Goal: Information Seeking & Learning: Learn about a topic

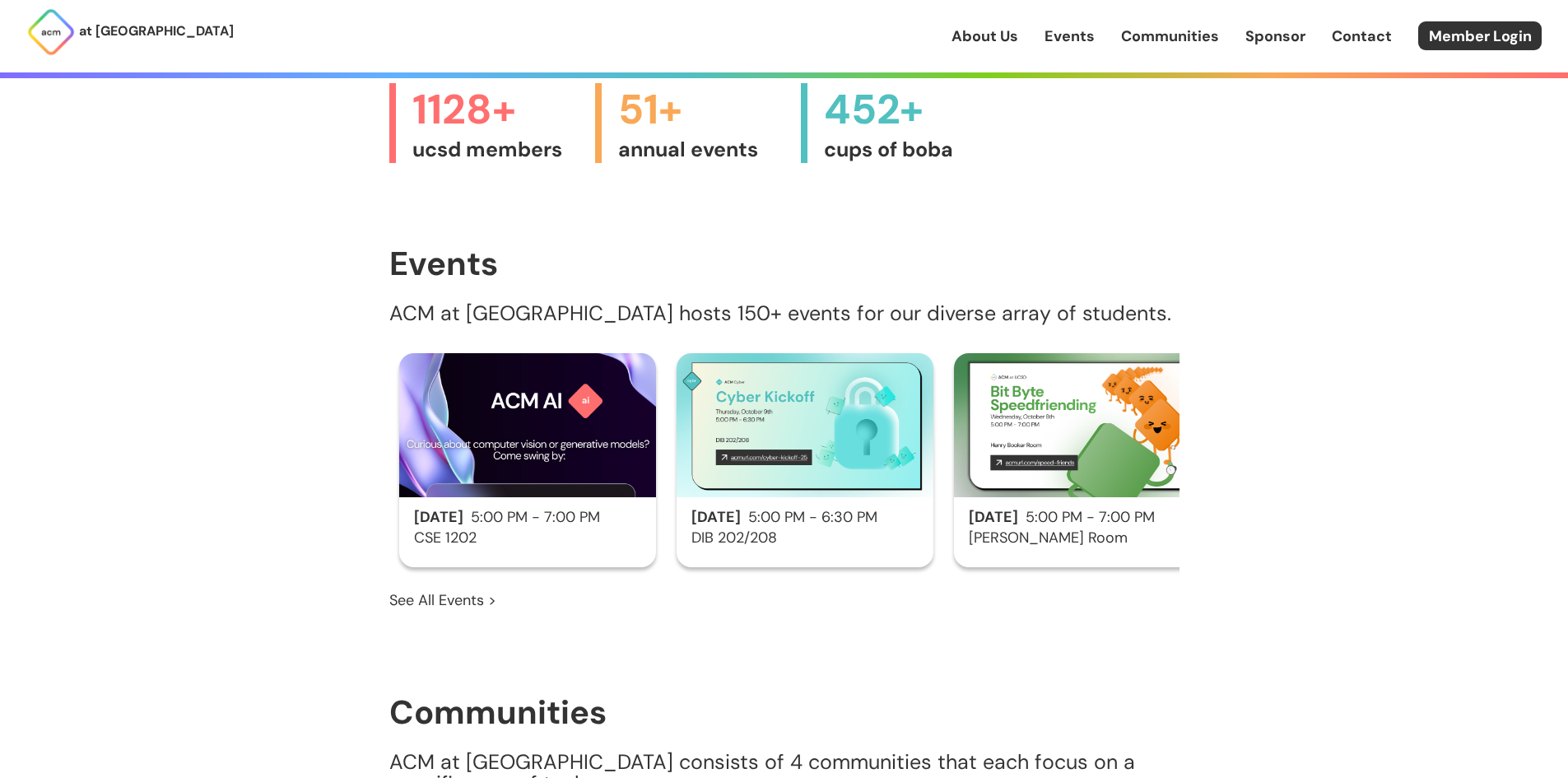
scroll to position [905, 0]
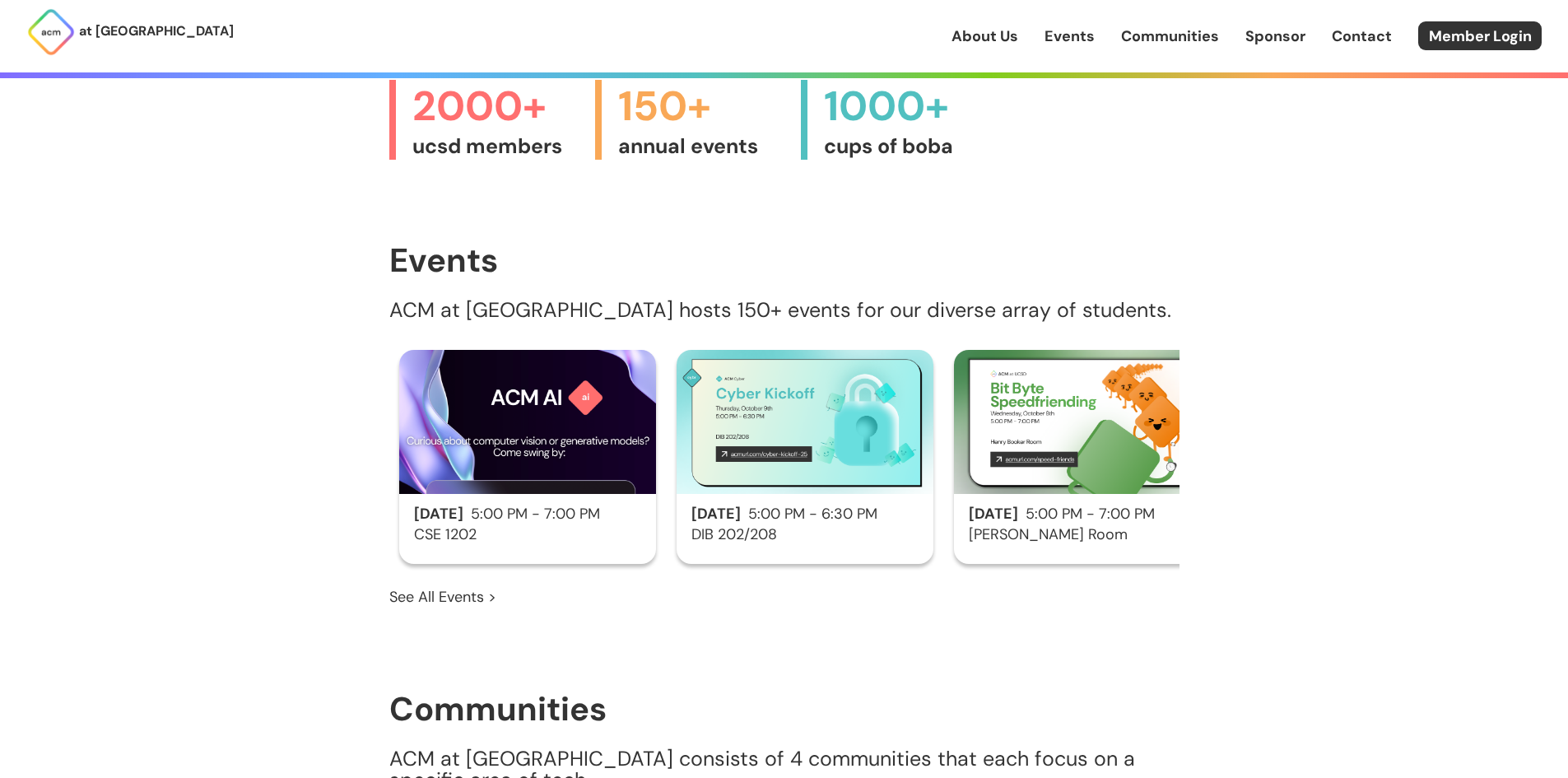
click at [830, 526] on h3 "DIB 202/208" at bounding box center [804, 534] width 257 height 16
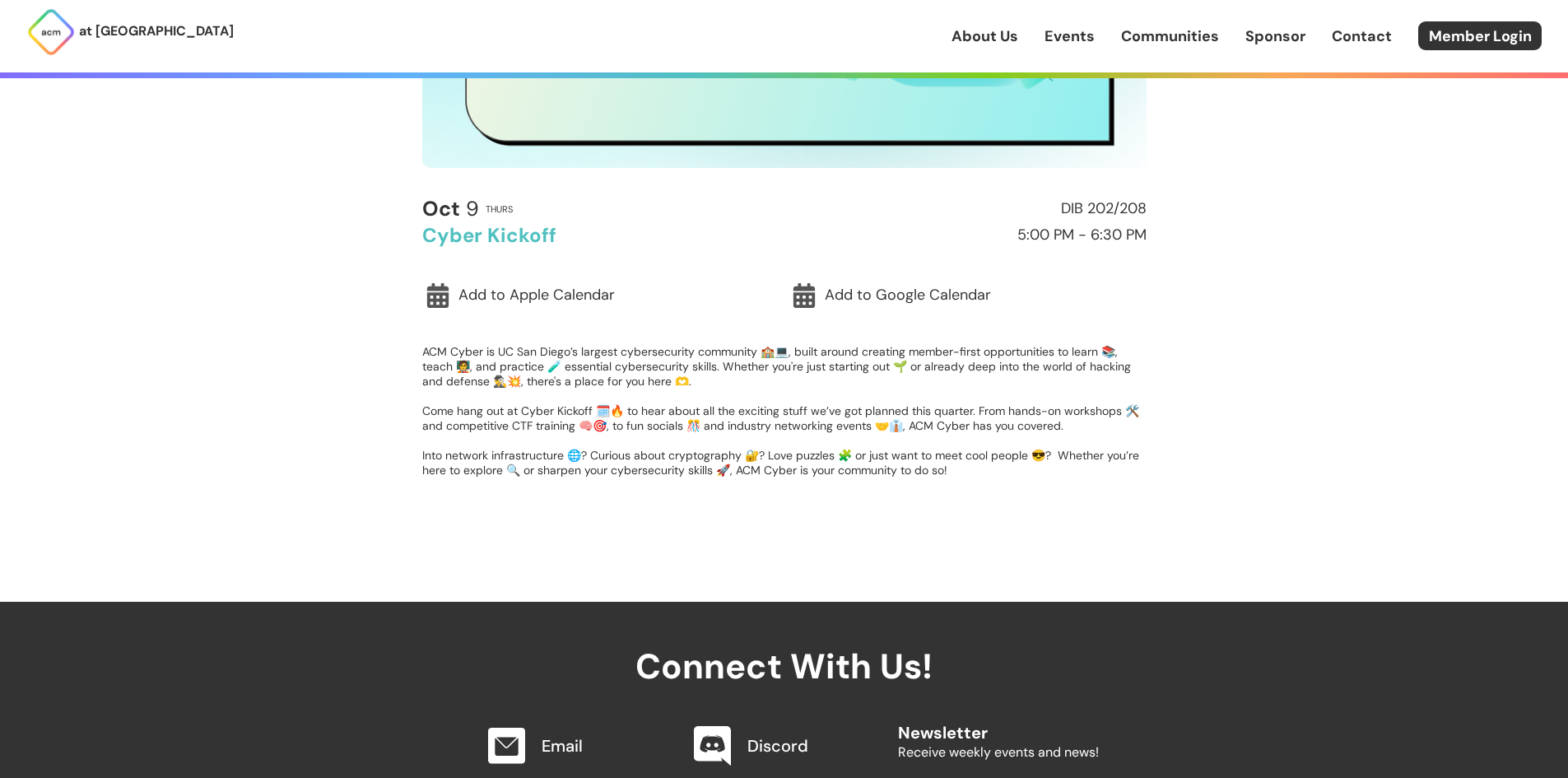
scroll to position [411, 0]
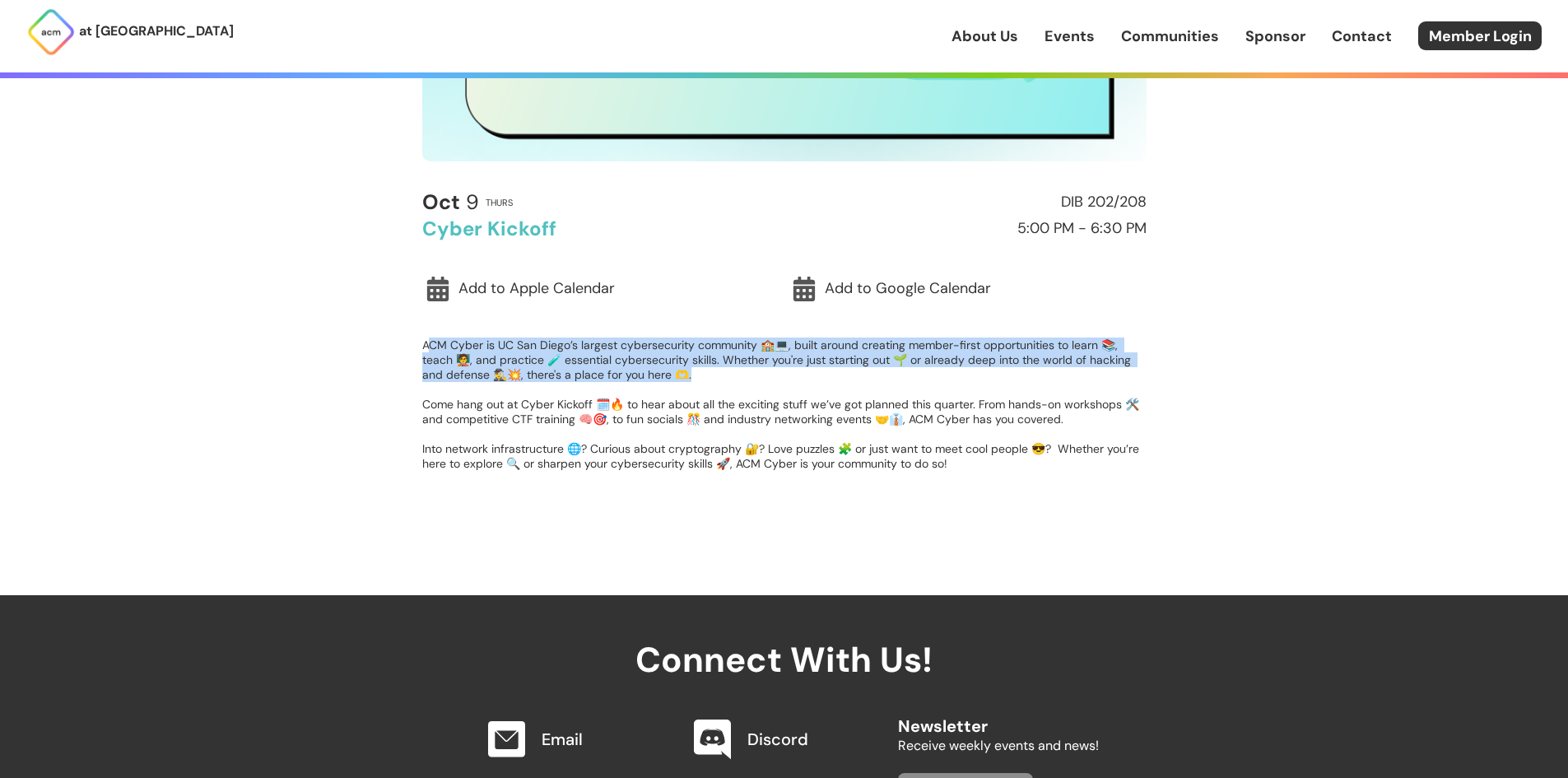
drag, startPoint x: 455, startPoint y: 342, endPoint x: 979, endPoint y: 369, distance: 524.7
click at [979, 369] on p "ACM Cyber is UC San Diego’s largest cybersecurity community 🏫💻, built around cr…" at bounding box center [784, 404] width 724 height 133
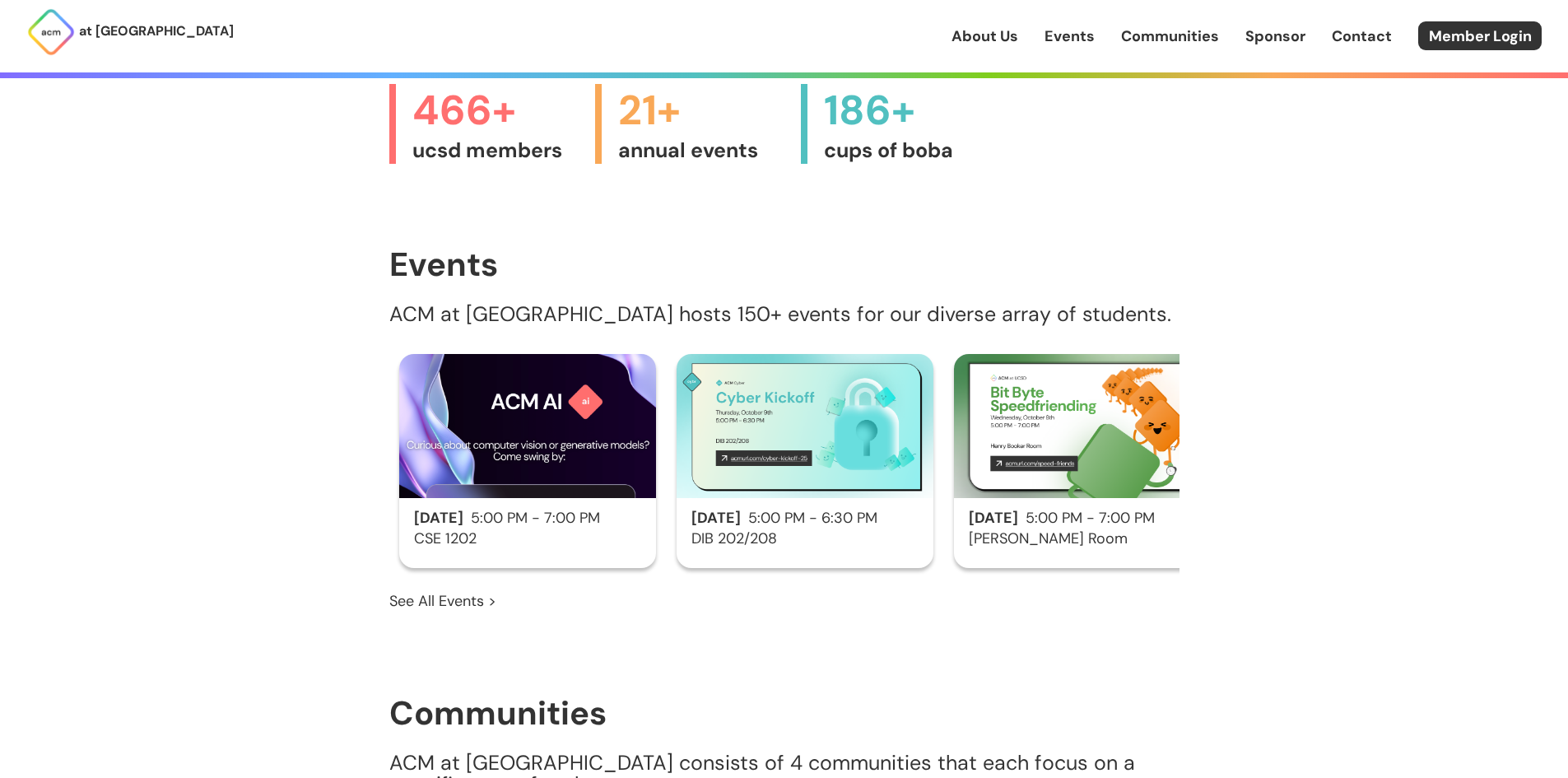
scroll to position [905, 0]
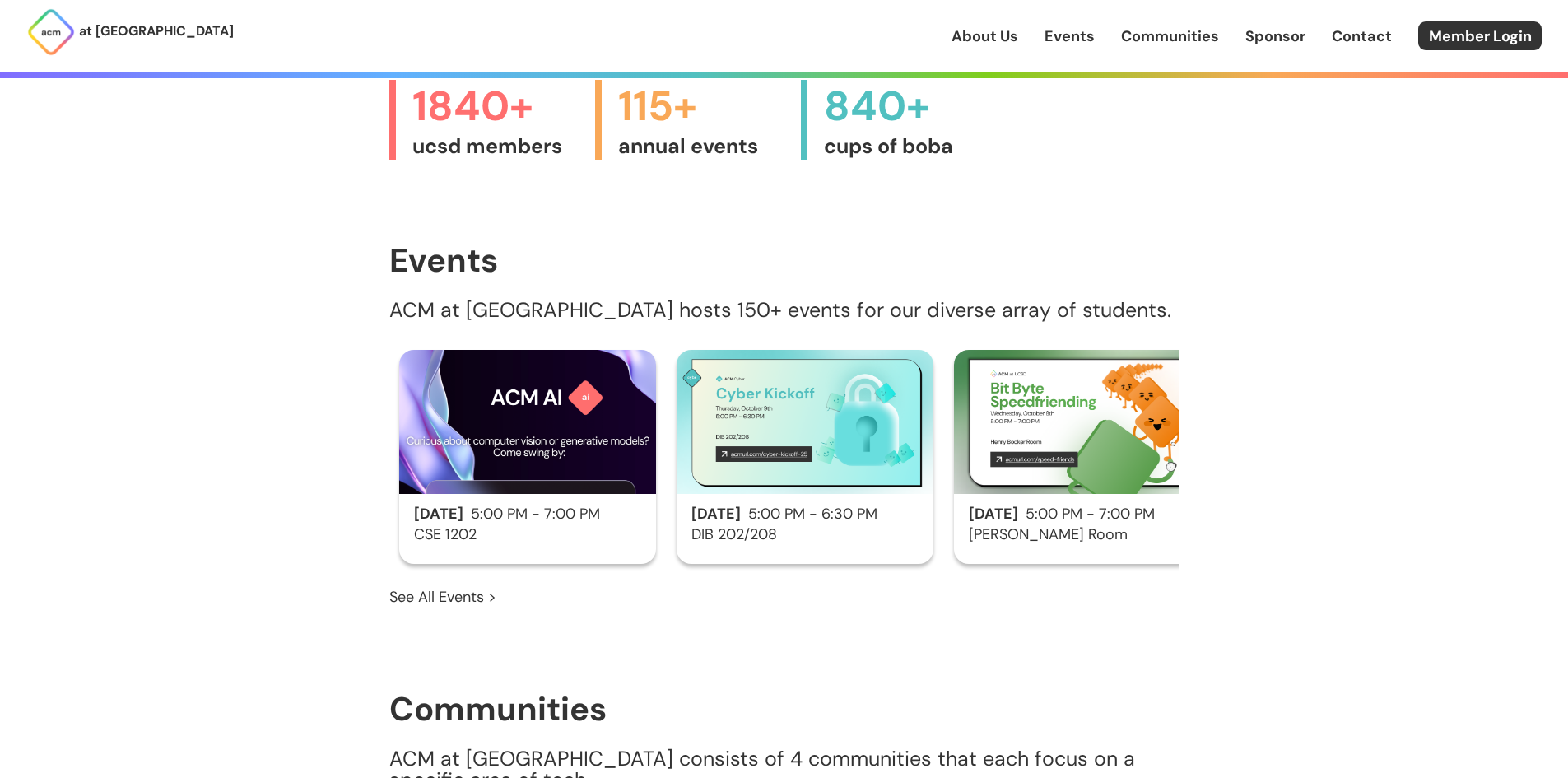
click at [469, 586] on link "See All Events >" at bounding box center [442, 596] width 107 height 21
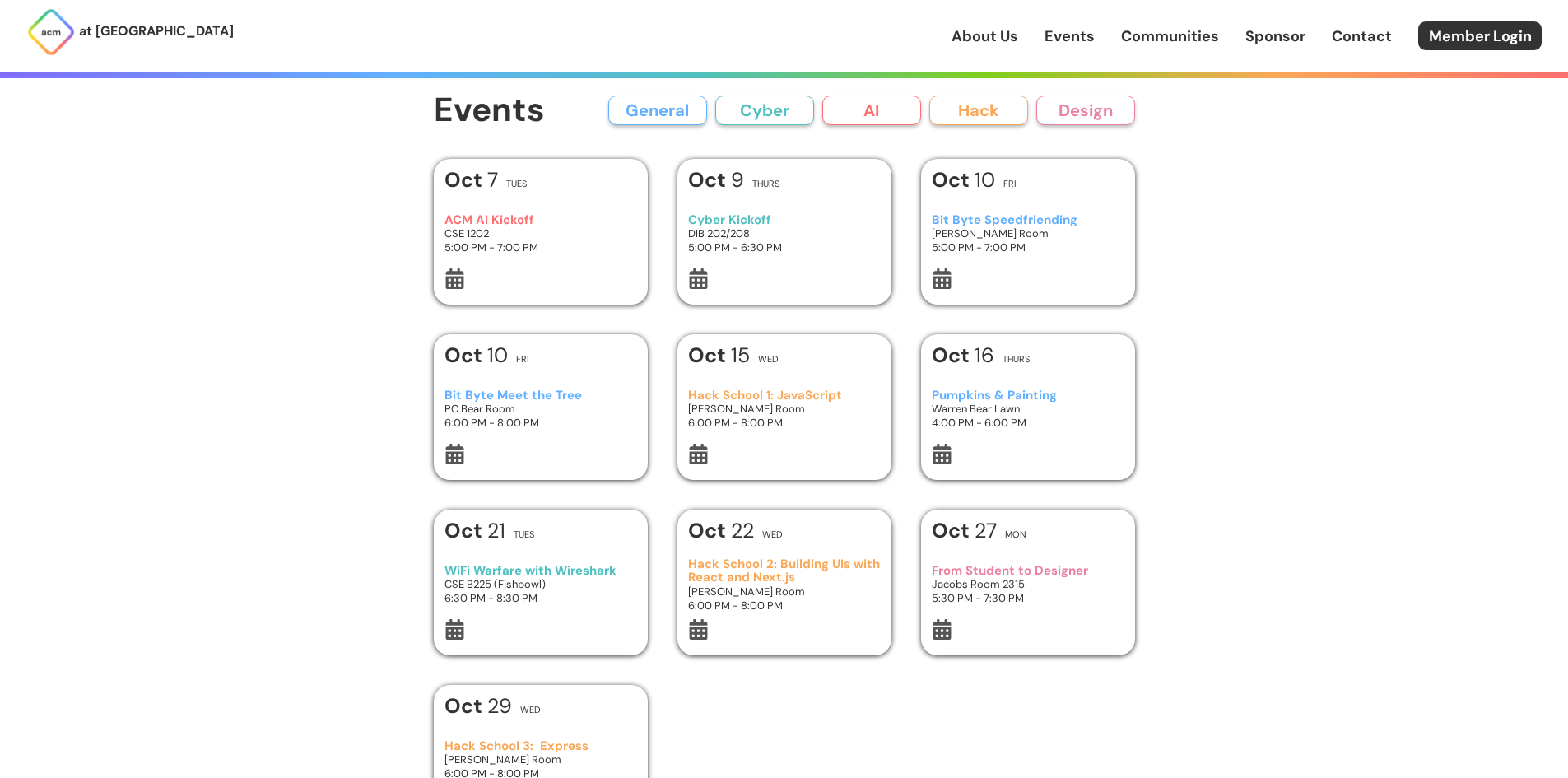
click at [532, 245] on h3 "5:00 PM - 7:00 PM" at bounding box center [540, 247] width 192 height 14
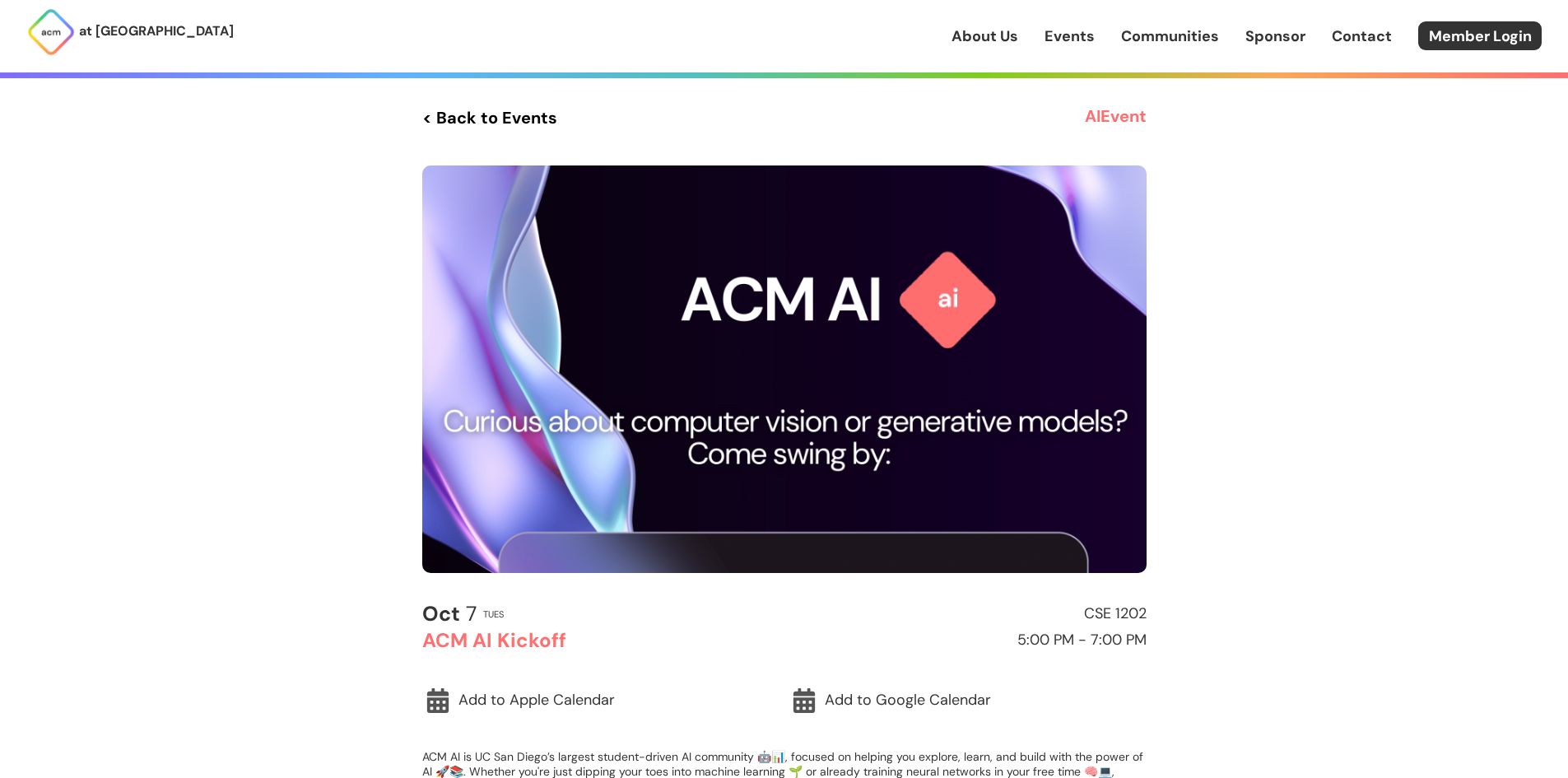
scroll to position [411, 0]
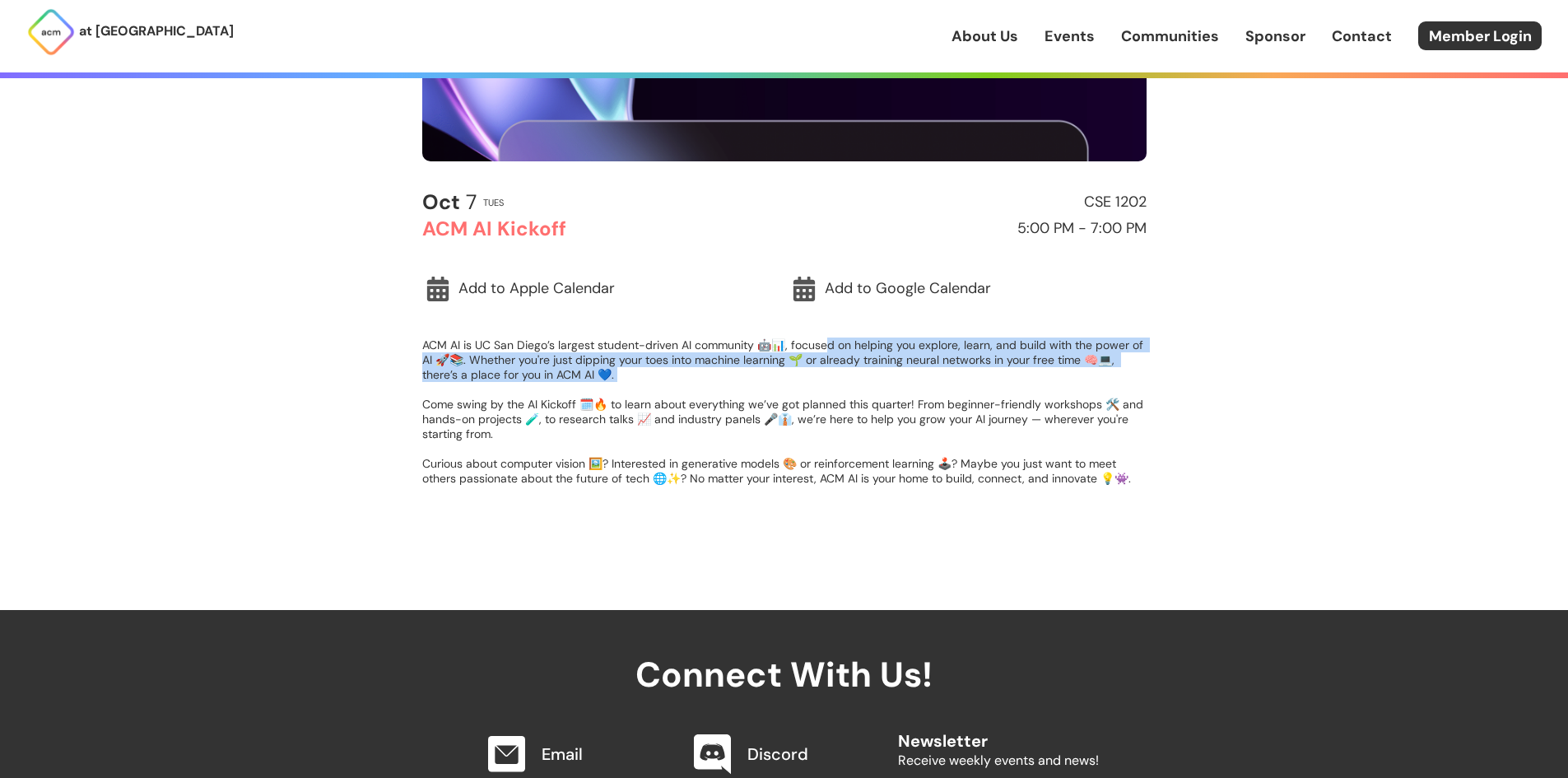
drag, startPoint x: 881, startPoint y: 345, endPoint x: 473, endPoint y: 388, distance: 410.3
click at [473, 388] on p "ACM AI is UC San Diego’s largest student-driven AI community 🤖📊, focused on hel…" at bounding box center [784, 412] width 724 height 148
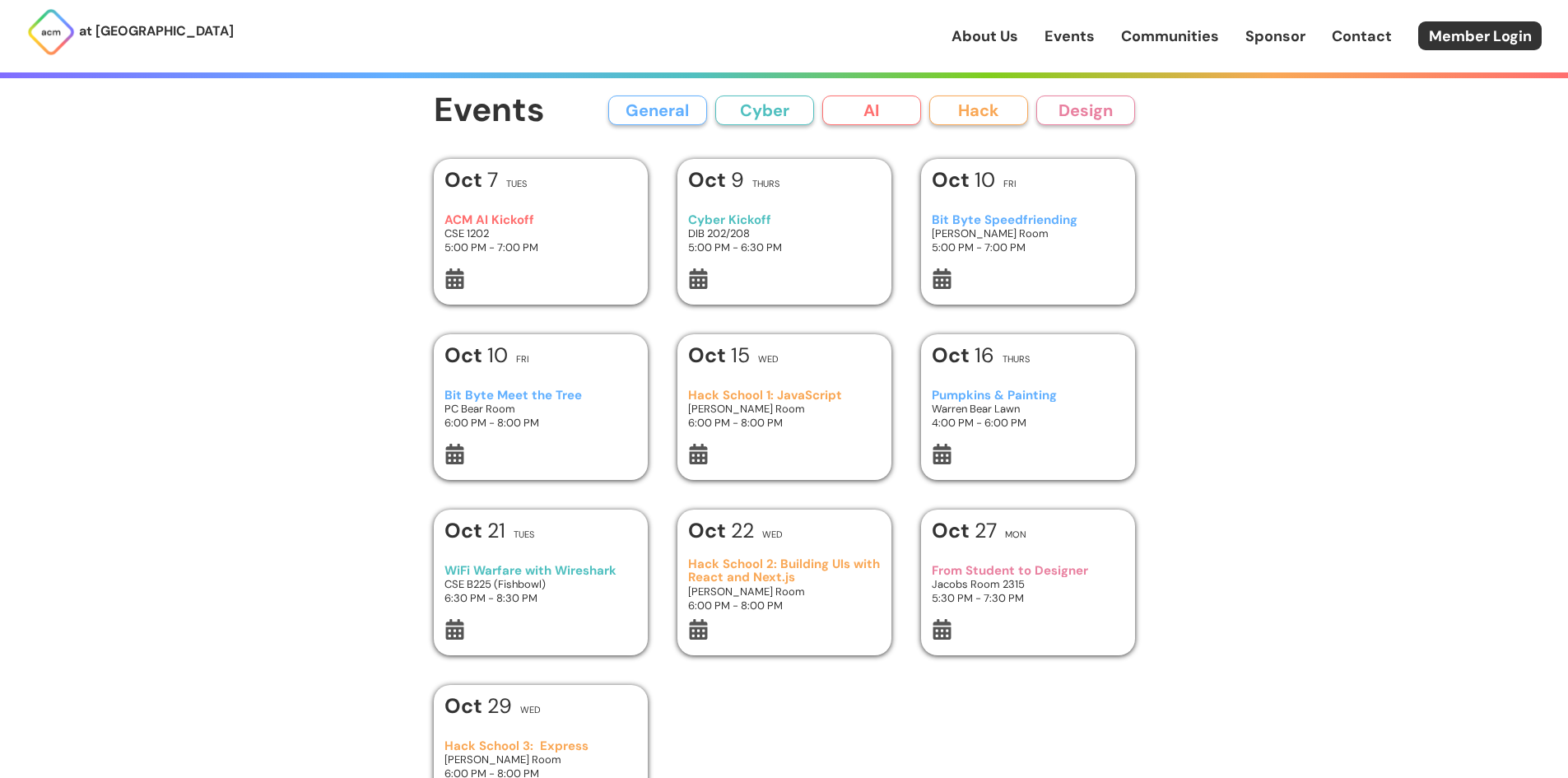
click at [637, 406] on div "[DATE] Fri Bit Byte Meet the Tree PC Bear Room 6:00 PM - 8:00 PM" at bounding box center [540, 407] width 214 height 146
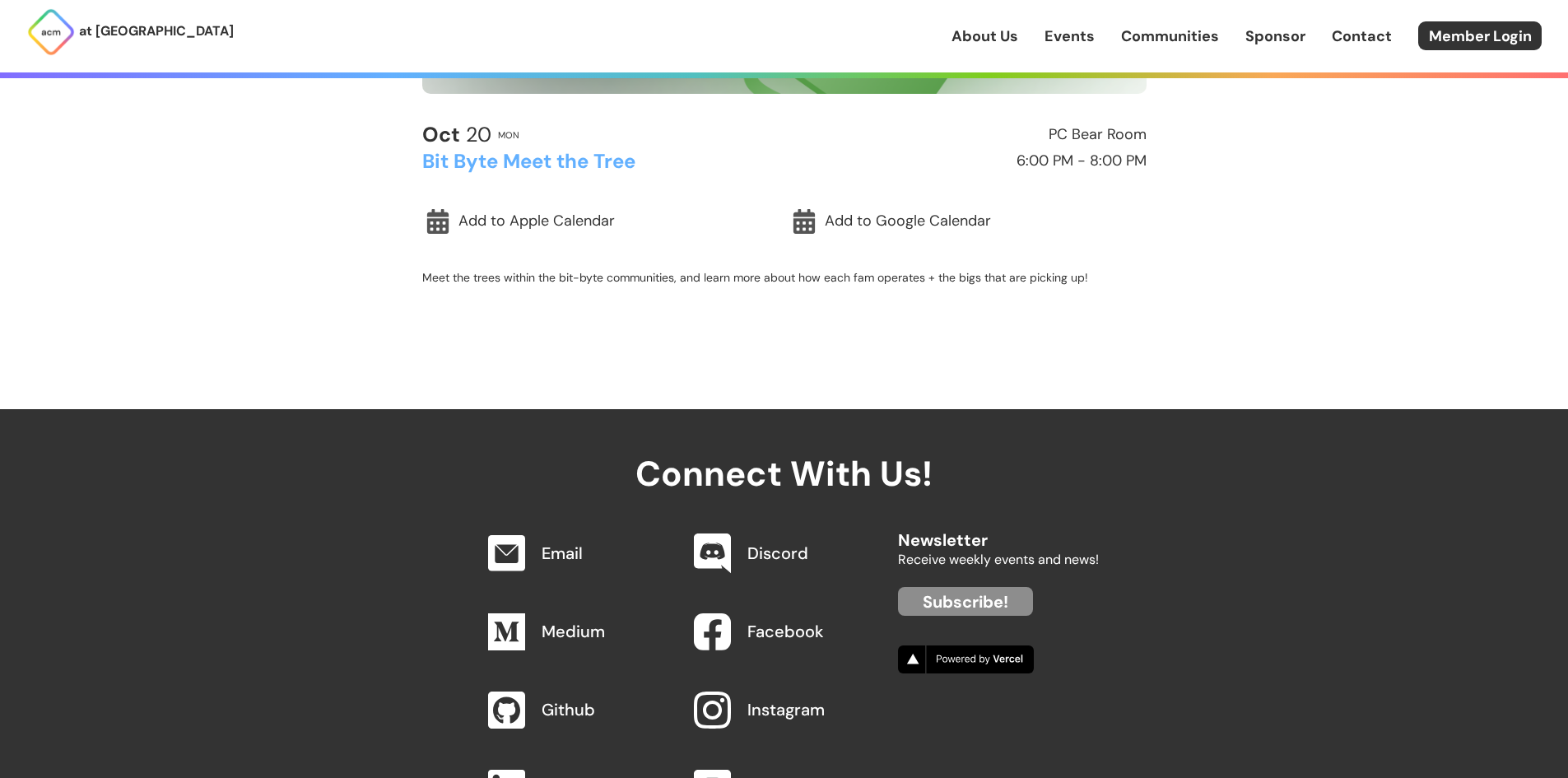
scroll to position [494, 0]
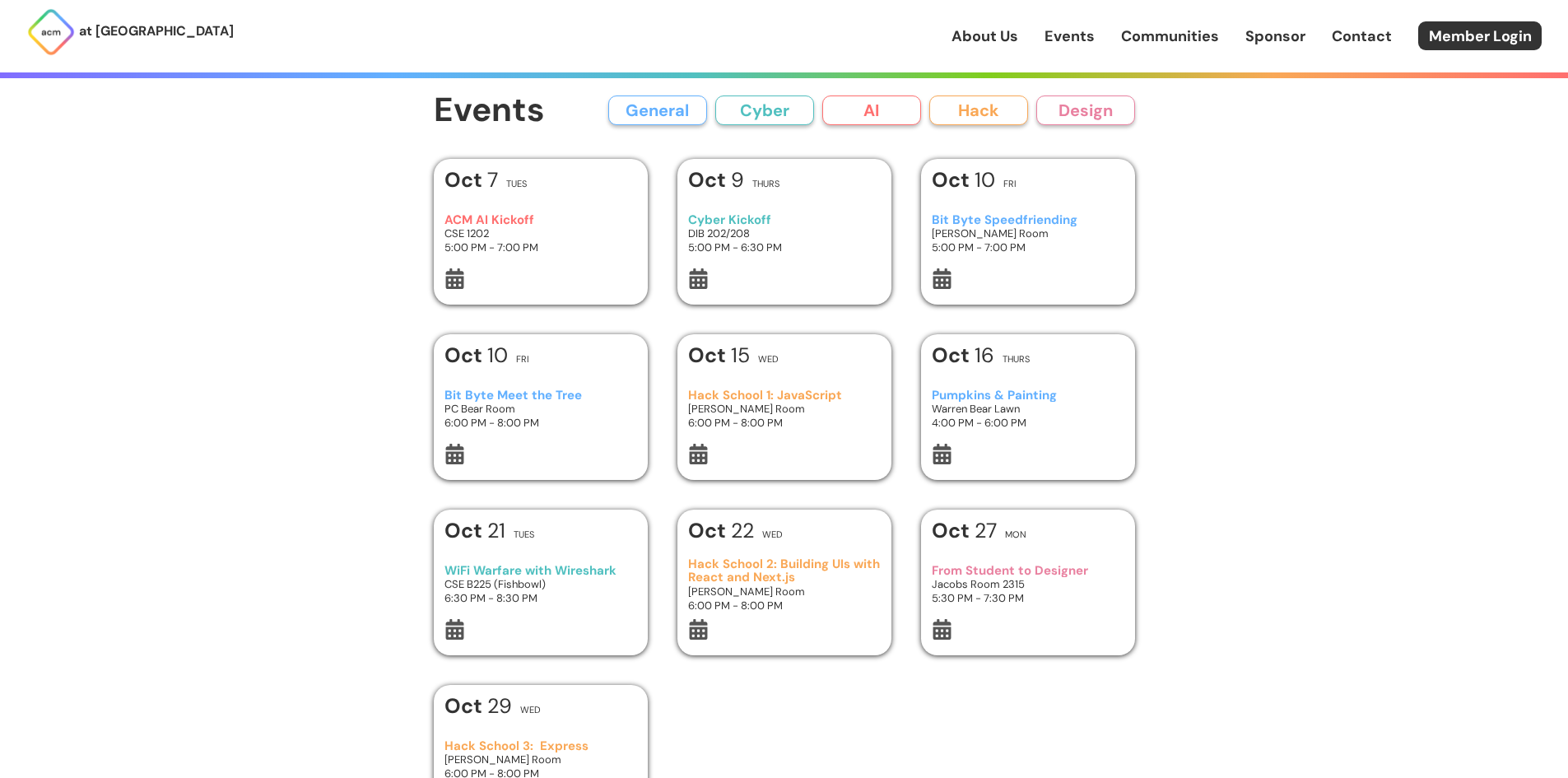
click at [1066, 577] on h3 "Jacobs Room 2315" at bounding box center [1027, 584] width 192 height 14
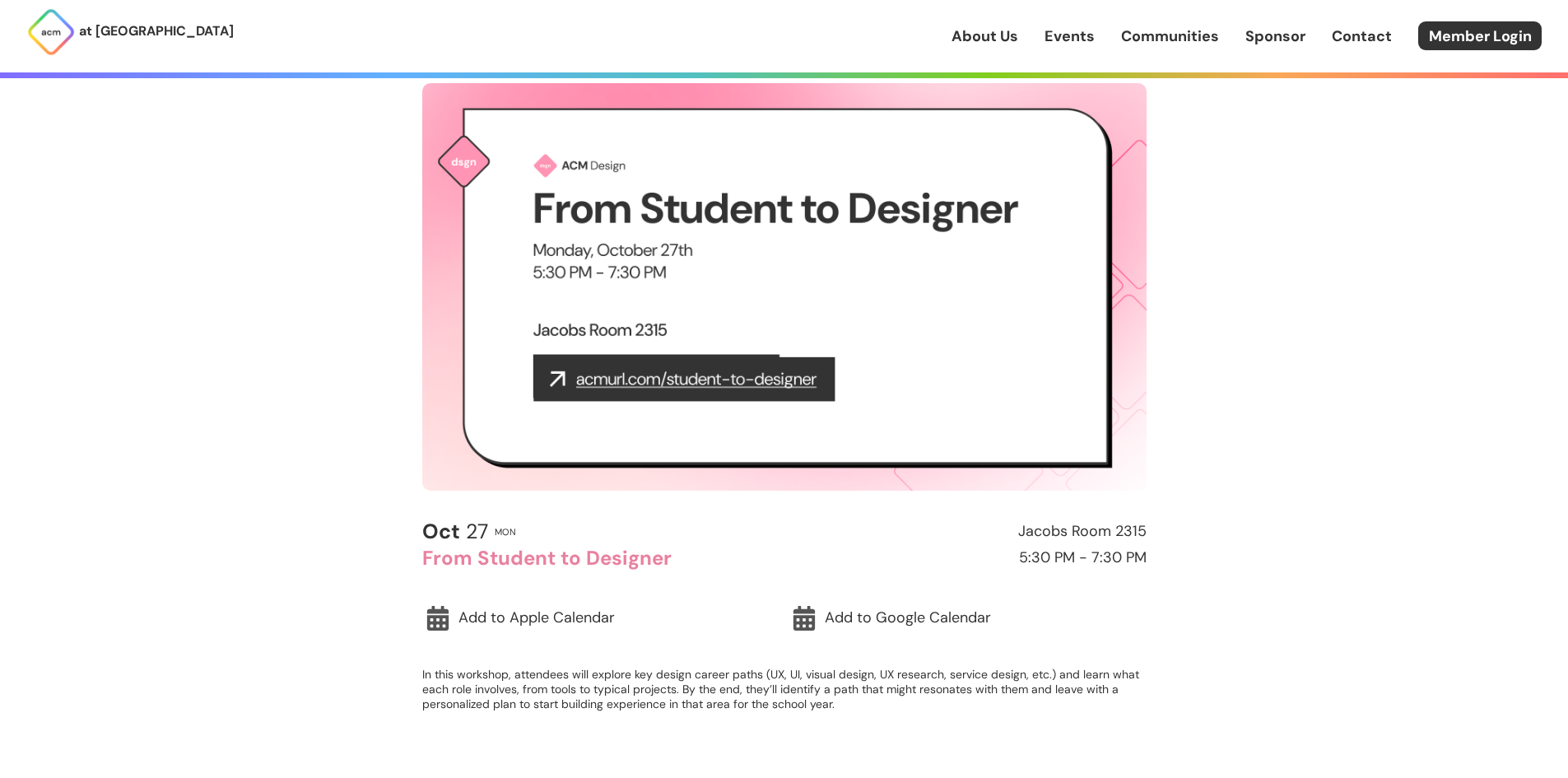
scroll to position [329, 0]
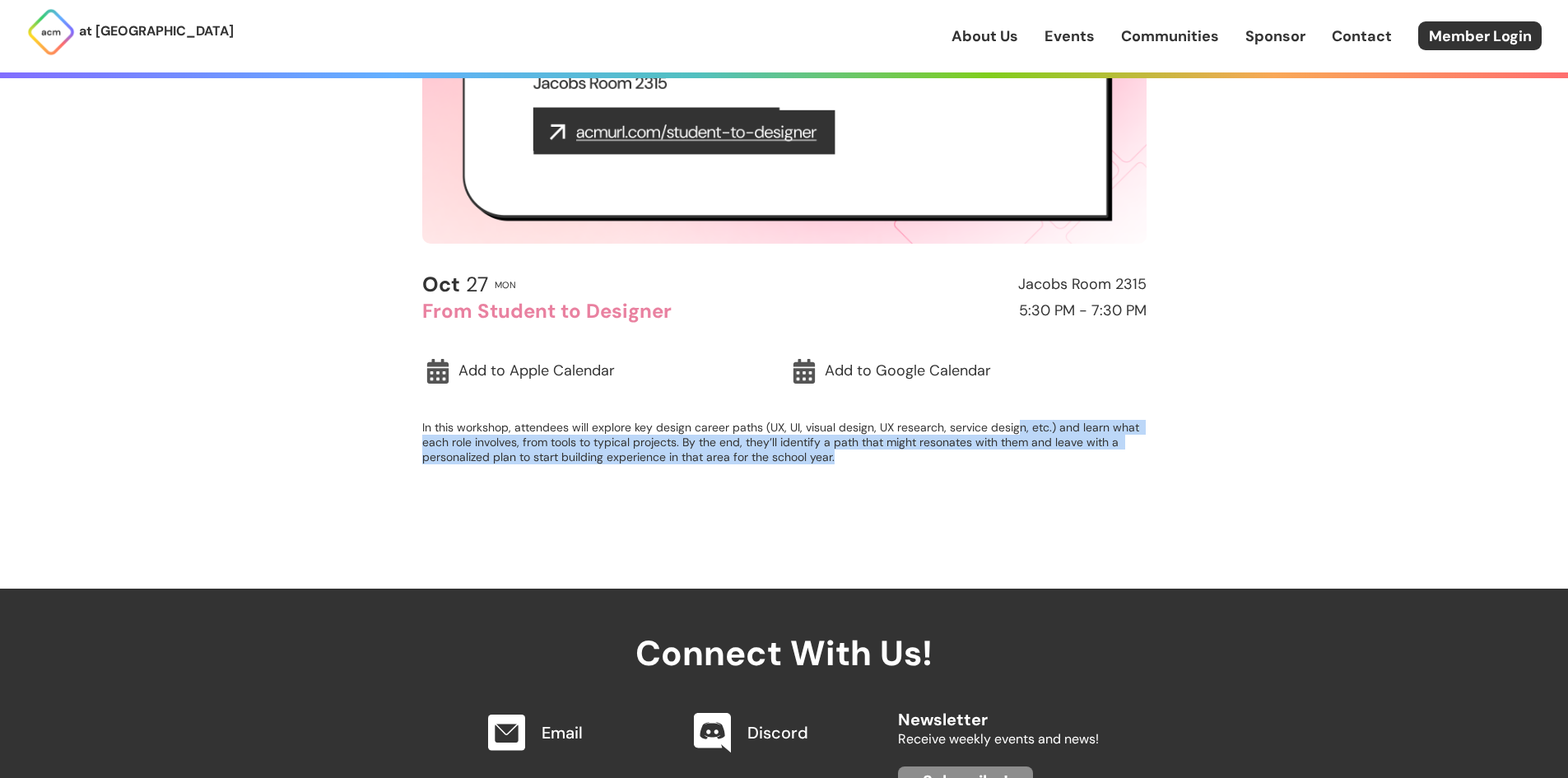
drag, startPoint x: 1017, startPoint y: 431, endPoint x: 1079, endPoint y: 462, distance: 69.3
click at [1079, 462] on p "In this workshop, attendees will explore key design career paths (UX, UI, visua…" at bounding box center [784, 442] width 724 height 44
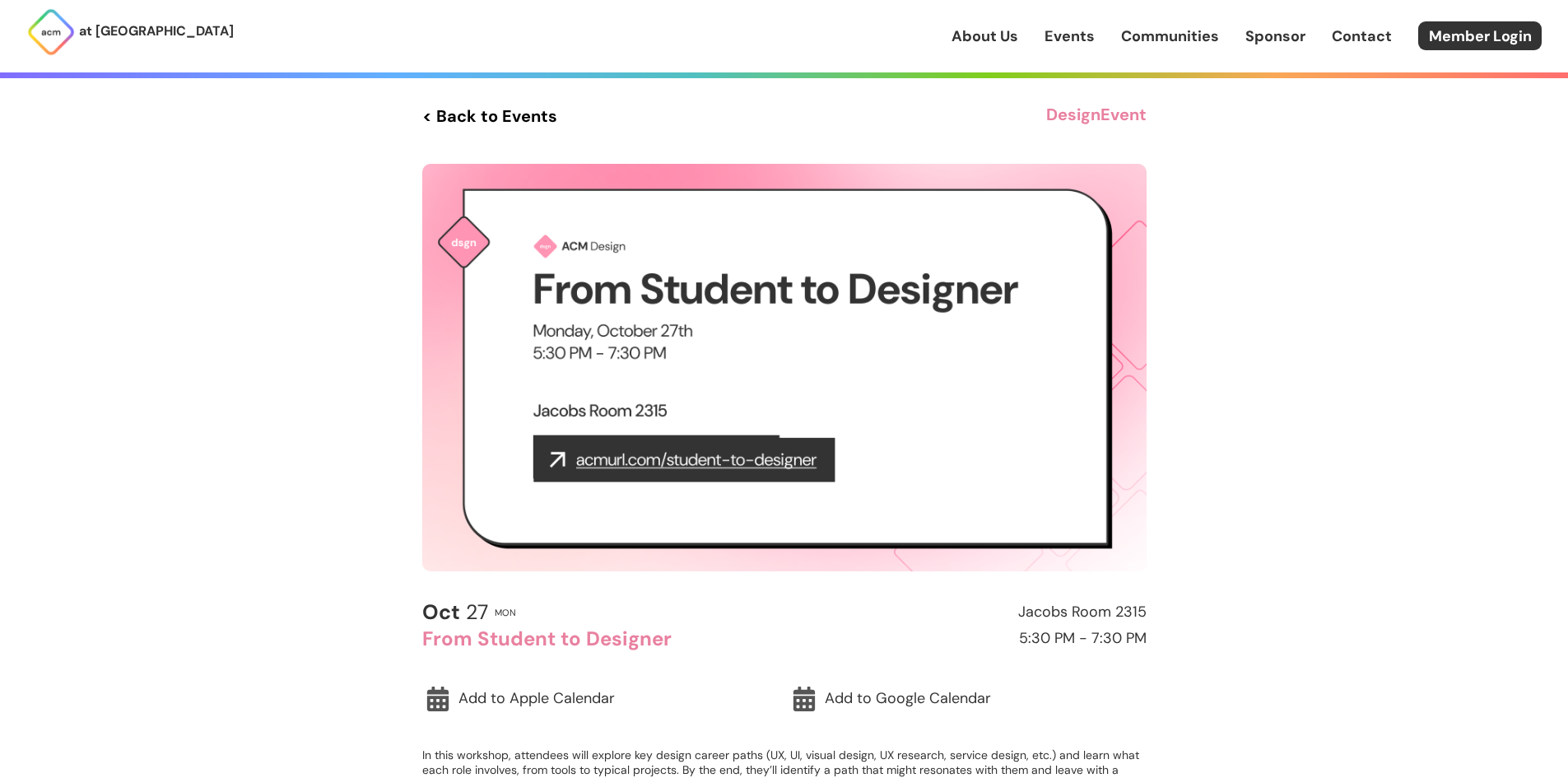
scroll to position [0, 0]
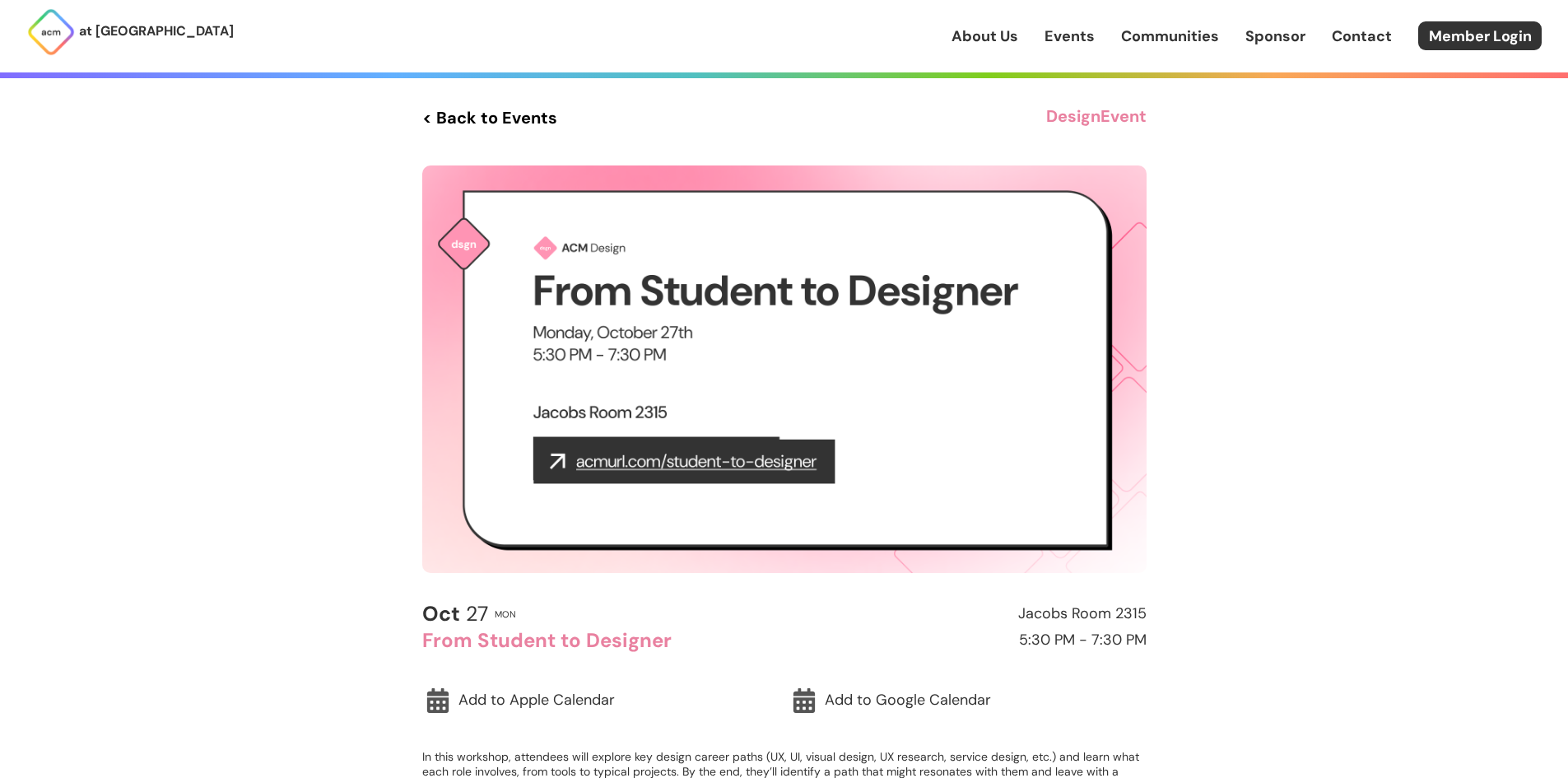
click at [491, 104] on link "< Back to Events" at bounding box center [490, 118] width 135 height 30
